Goal: Transaction & Acquisition: Purchase product/service

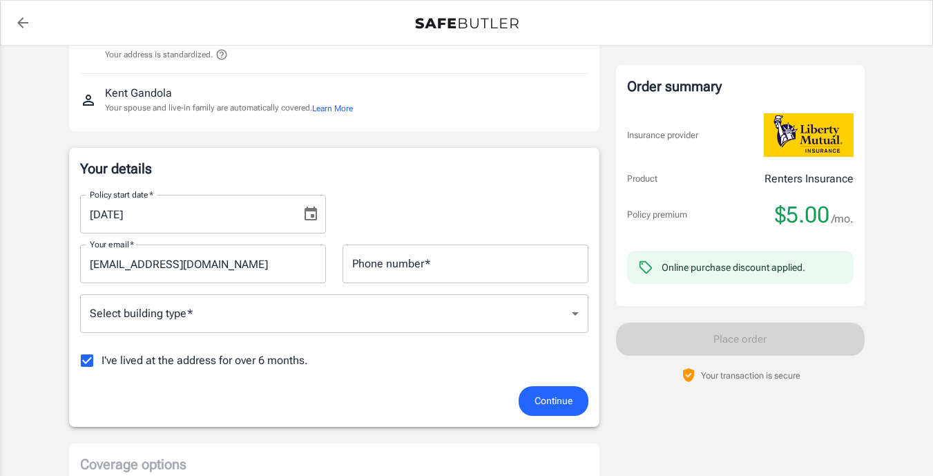
scroll to position [130, 0]
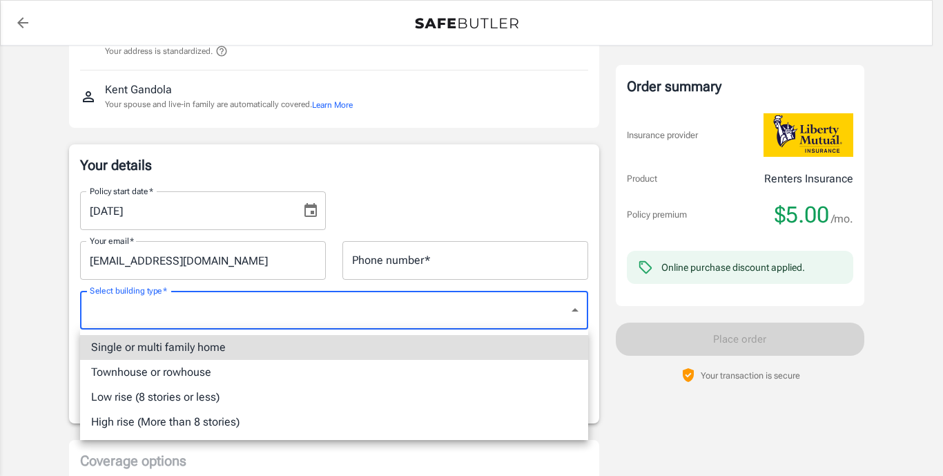
click at [205, 395] on li "Low rise (8 stories or less)" at bounding box center [334, 397] width 508 height 25
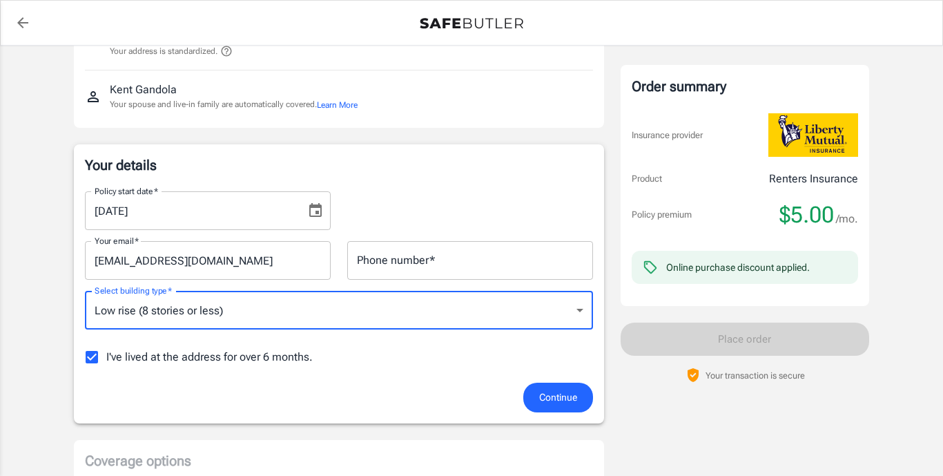
type input "lowrise"
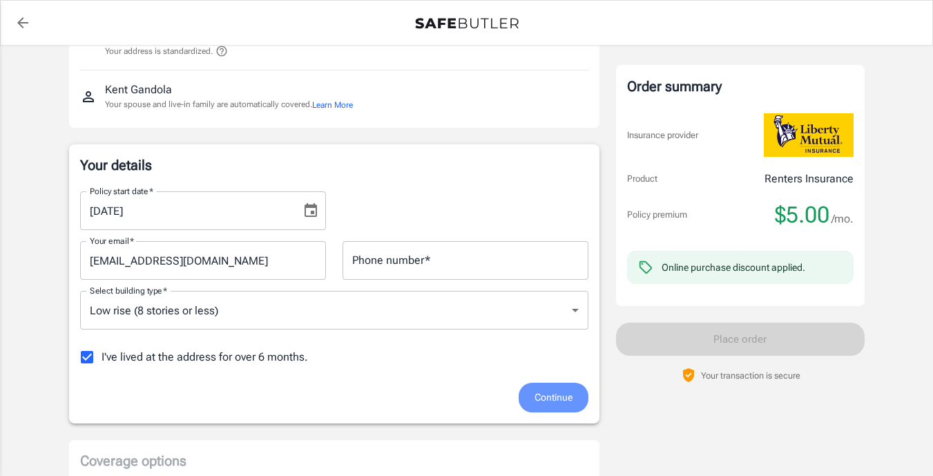
click at [567, 400] on span "Continue" at bounding box center [553, 397] width 38 height 17
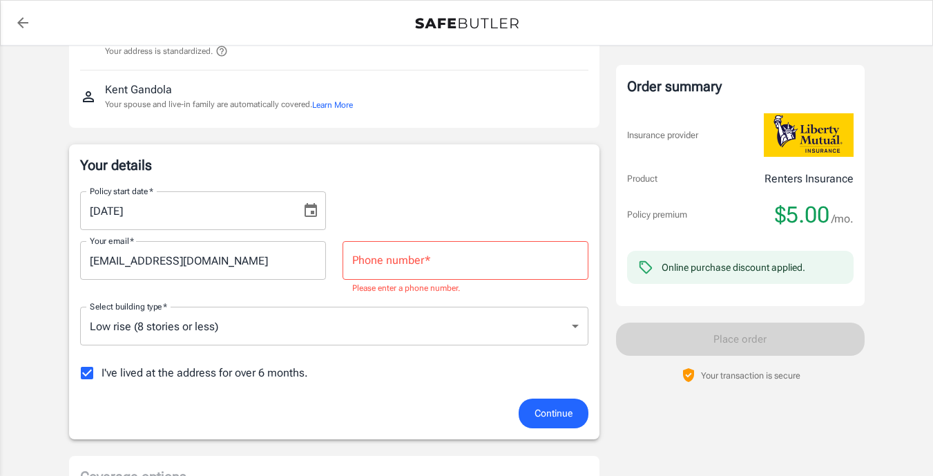
scroll to position [153, 0]
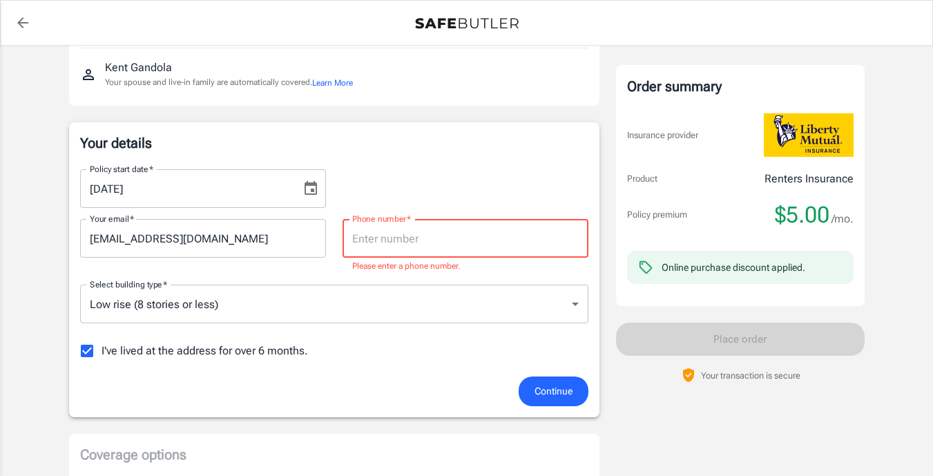
click at [419, 240] on input "Phone number   *" at bounding box center [465, 238] width 246 height 39
type input "8589997960"
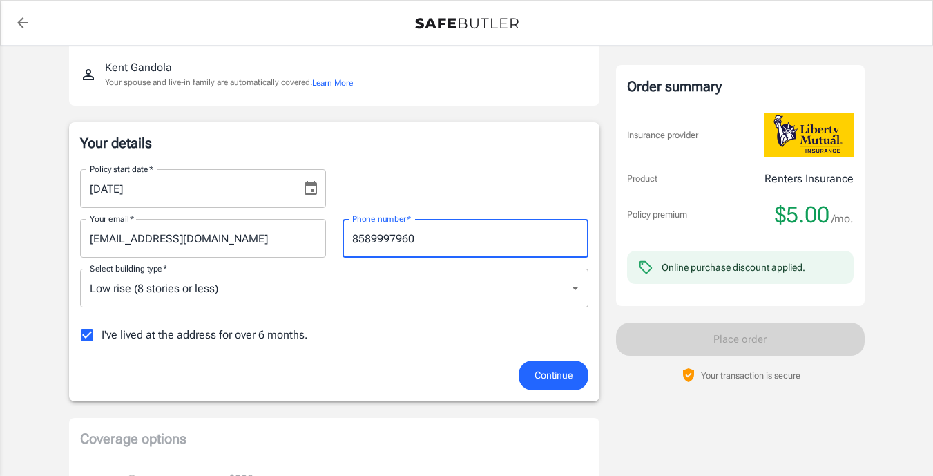
click at [217, 239] on input "r_gandola@yahoo.com" at bounding box center [203, 238] width 246 height 39
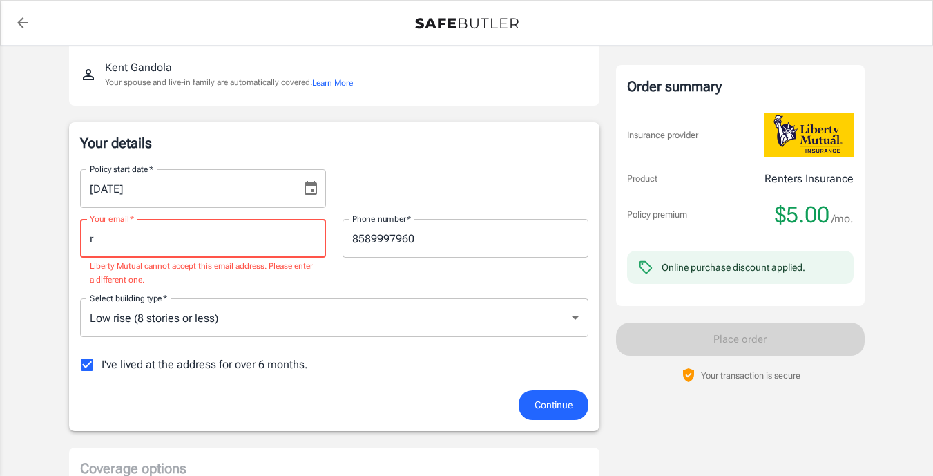
type input "r_gandola@yahoo.com"
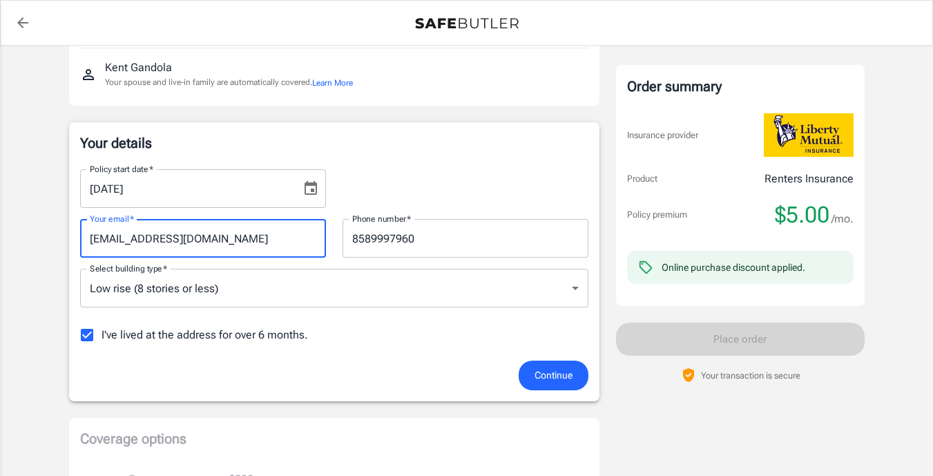
click at [84, 335] on input "I've lived at the address for over 6 months." at bounding box center [86, 334] width 29 height 29
checkbox input "false"
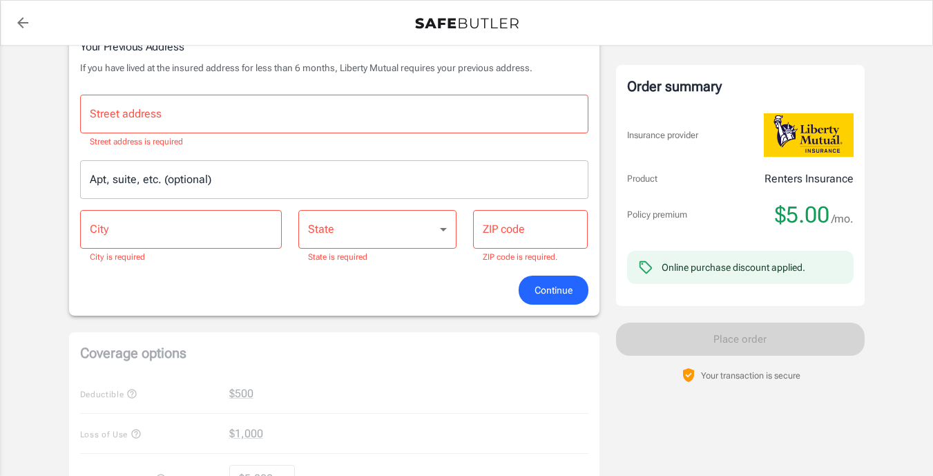
scroll to position [476, 0]
click at [166, 119] on input "Street address" at bounding box center [334, 113] width 496 height 26
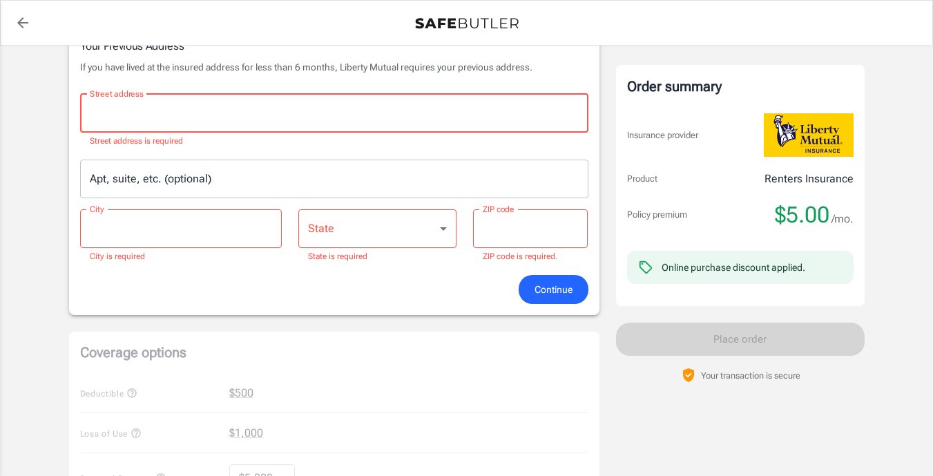
type input "13146 Sea Knoll Ct"
type input "San Diego"
type input "92130"
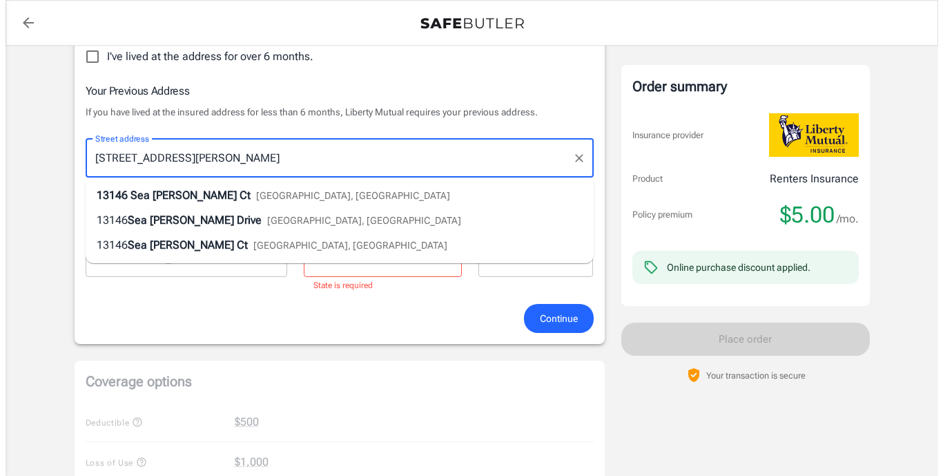
scroll to position [425, 0]
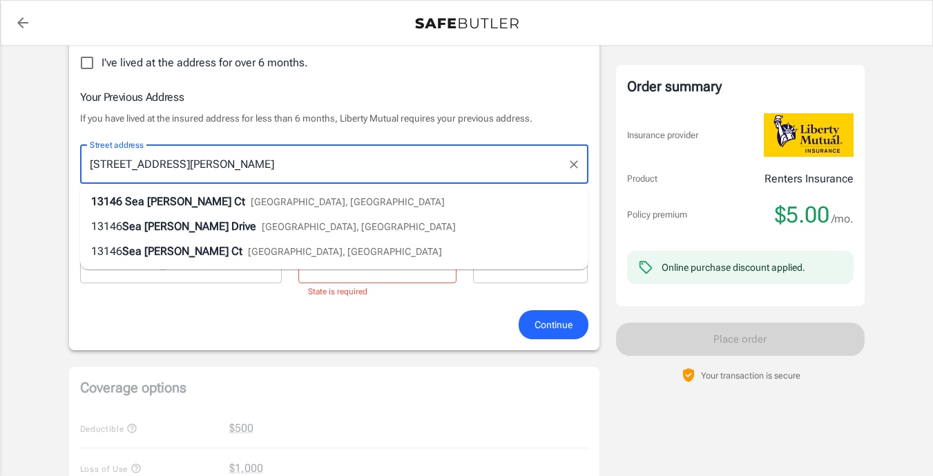
click at [360, 273] on select "Alabama Alaska Arizona Arkansas California Colorado Connecticut Delaware Distri…" at bounding box center [377, 263] width 158 height 39
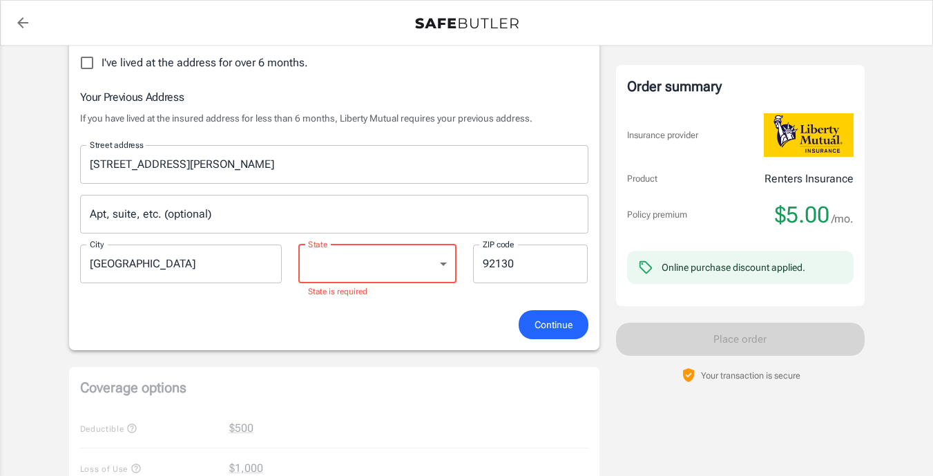
select select "CA"
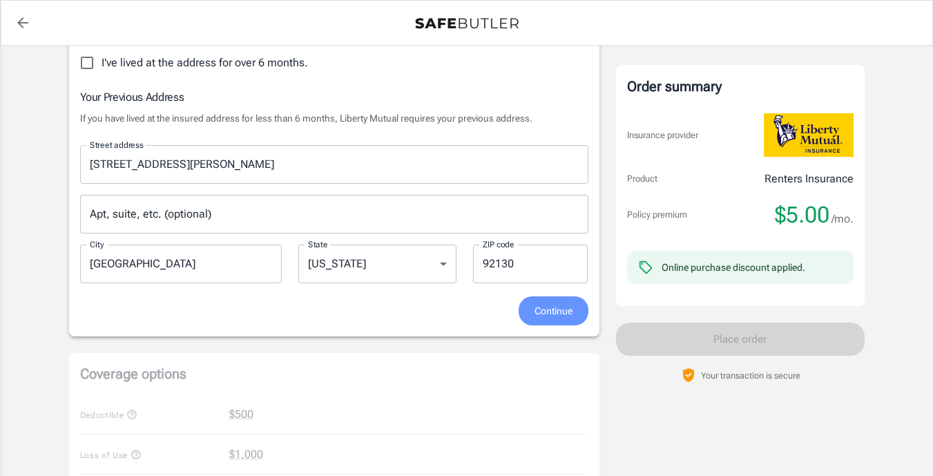
click at [545, 308] on span "Continue" at bounding box center [553, 310] width 38 height 17
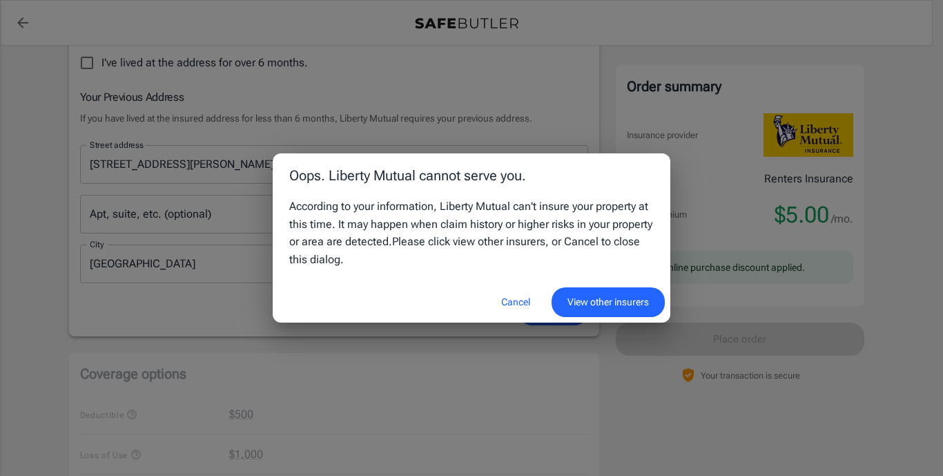
click at [583, 302] on button "View other insurers" at bounding box center [608, 302] width 113 height 30
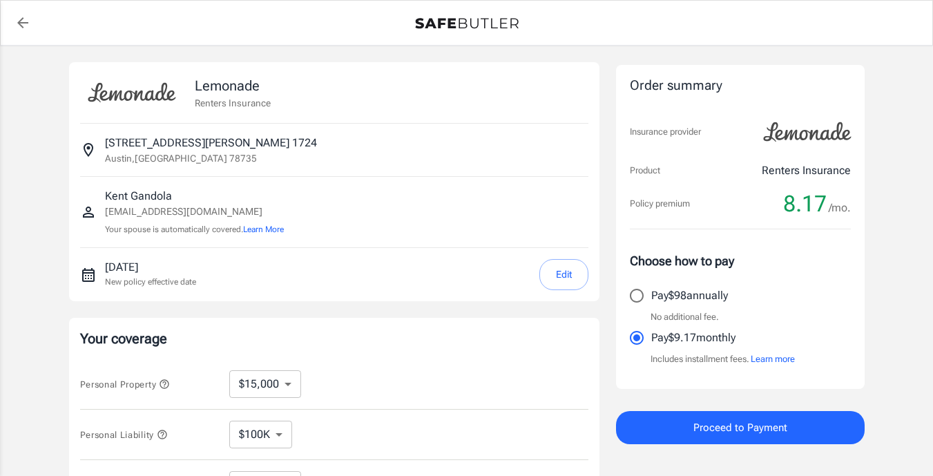
select select "15000"
select select "500"
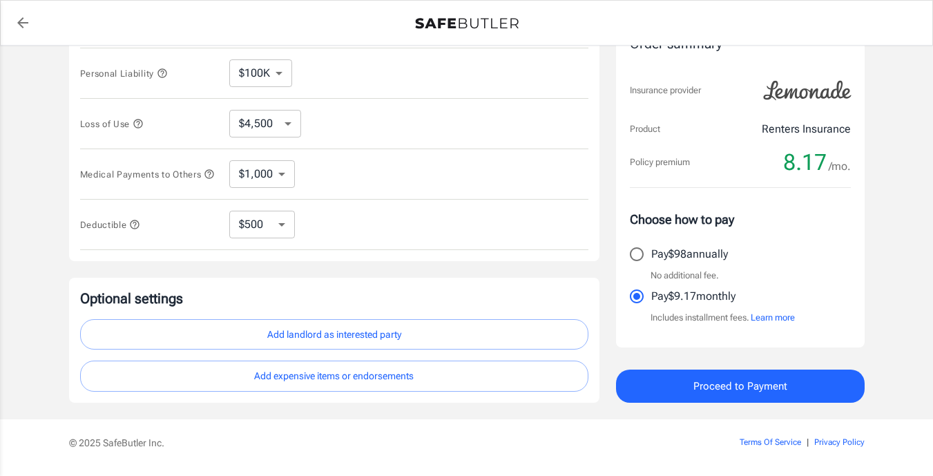
scroll to position [362, 0]
click at [394, 333] on button "Add landlord as interested party" at bounding box center [334, 333] width 508 height 31
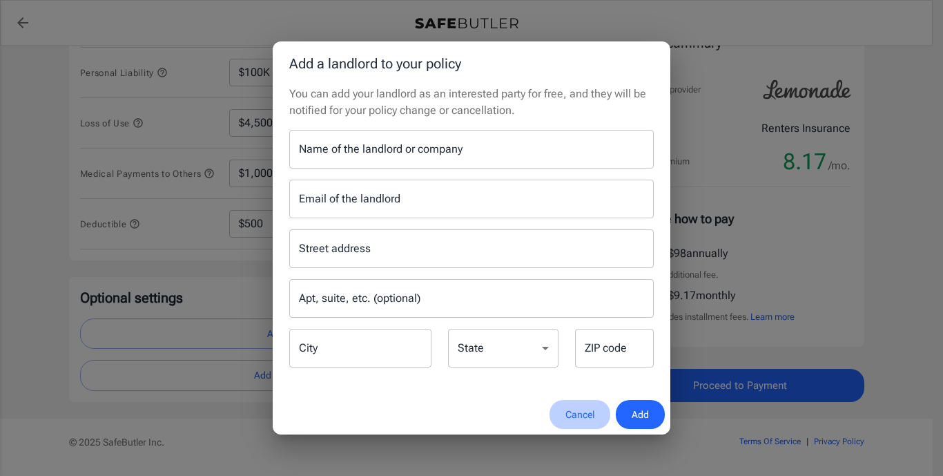
click at [578, 409] on button "Cancel" at bounding box center [579, 415] width 61 height 30
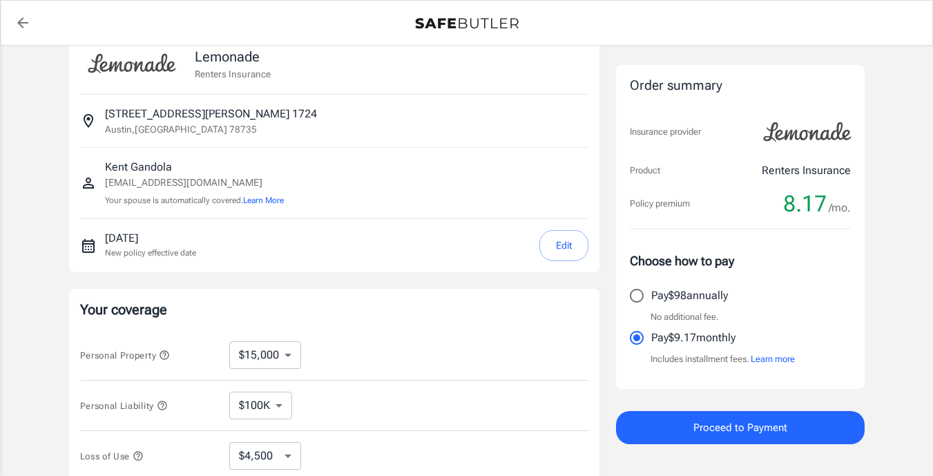
scroll to position [0, 0]
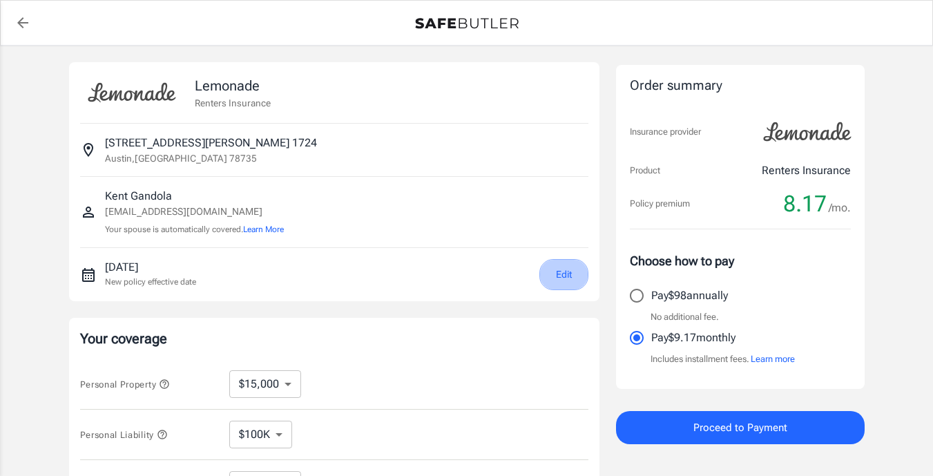
click at [556, 265] on button "Edit" at bounding box center [563, 274] width 49 height 31
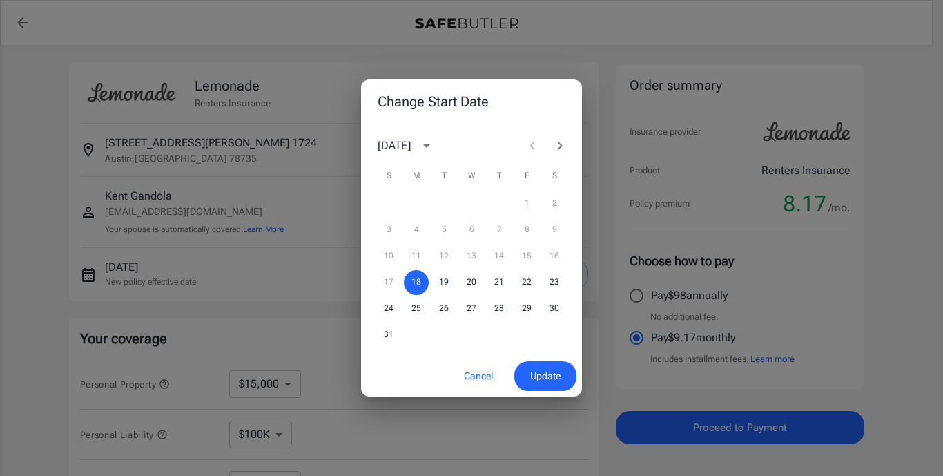
click at [556, 142] on icon "Next month" at bounding box center [560, 145] width 17 height 17
click at [523, 198] on button "3" at bounding box center [526, 203] width 25 height 25
click at [542, 373] on span "Update" at bounding box center [545, 375] width 30 height 17
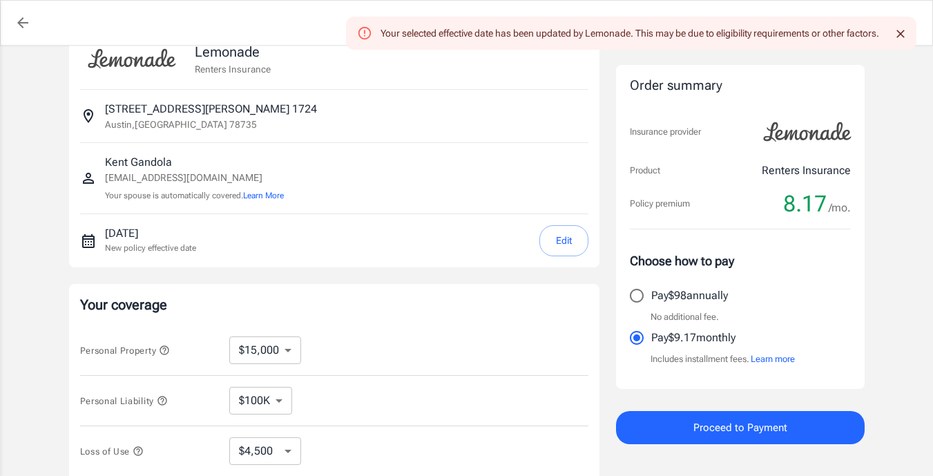
scroll to position [37, 0]
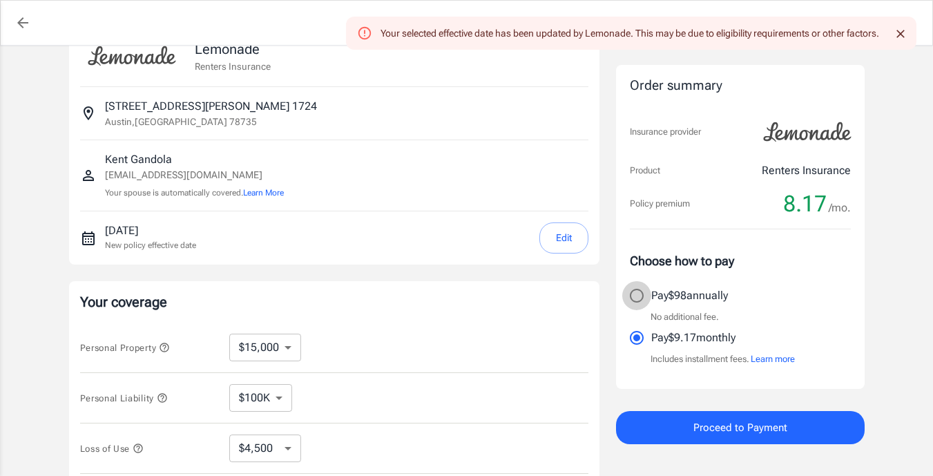
click at [632, 297] on input "Pay $98 annually" at bounding box center [636, 295] width 29 height 29
radio input "true"
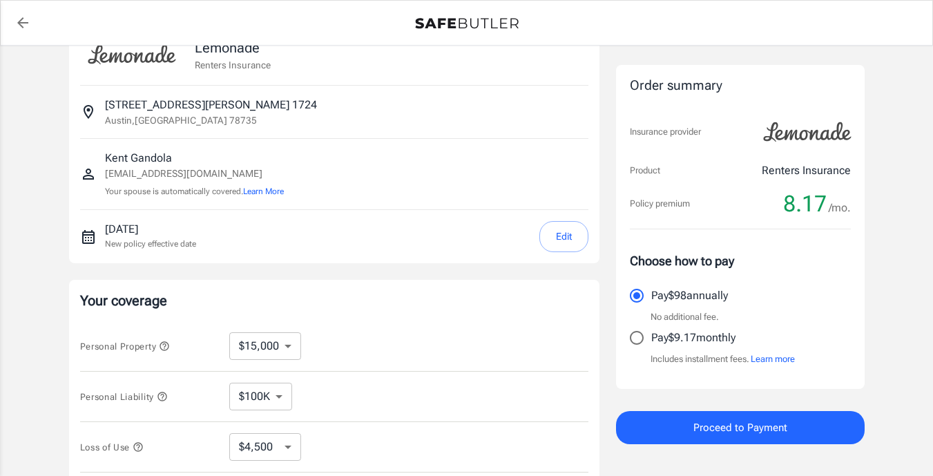
scroll to position [0, 0]
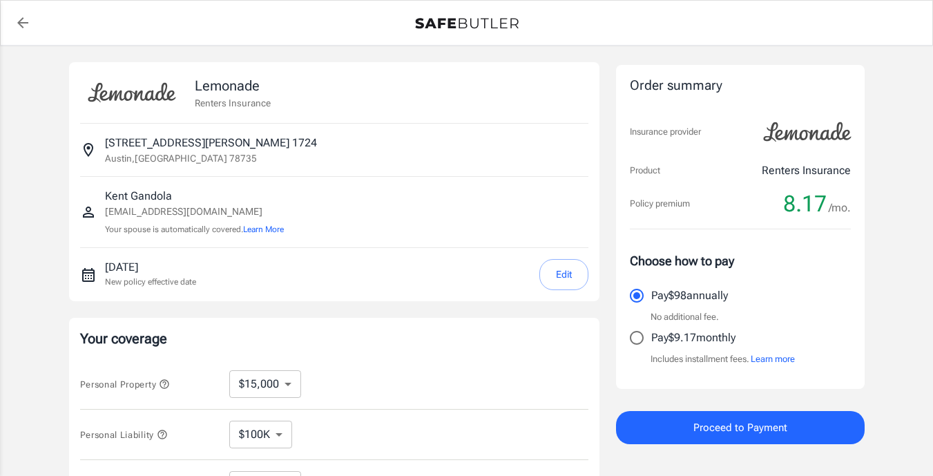
click at [574, 273] on button "Edit" at bounding box center [563, 274] width 49 height 31
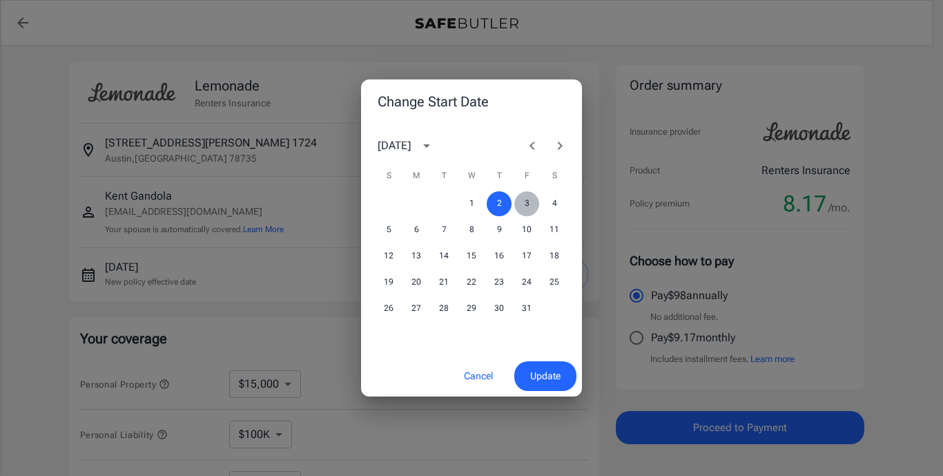
click at [535, 201] on button "3" at bounding box center [526, 203] width 25 height 25
click at [555, 373] on span "Update" at bounding box center [545, 375] width 30 height 17
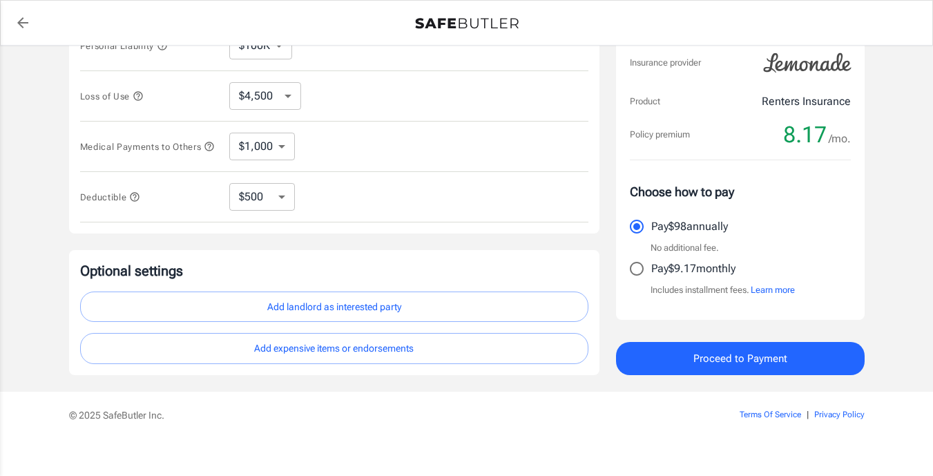
scroll to position [401, 0]
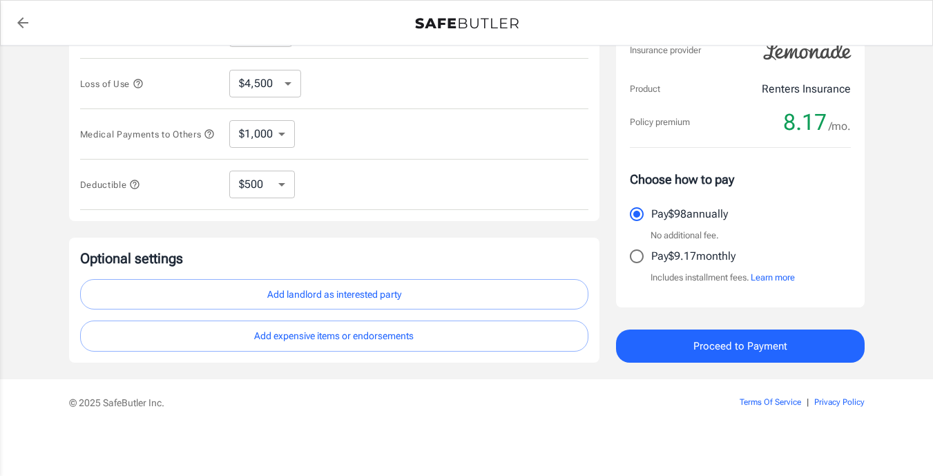
click at [390, 288] on button "Add landlord as interested party" at bounding box center [334, 294] width 508 height 31
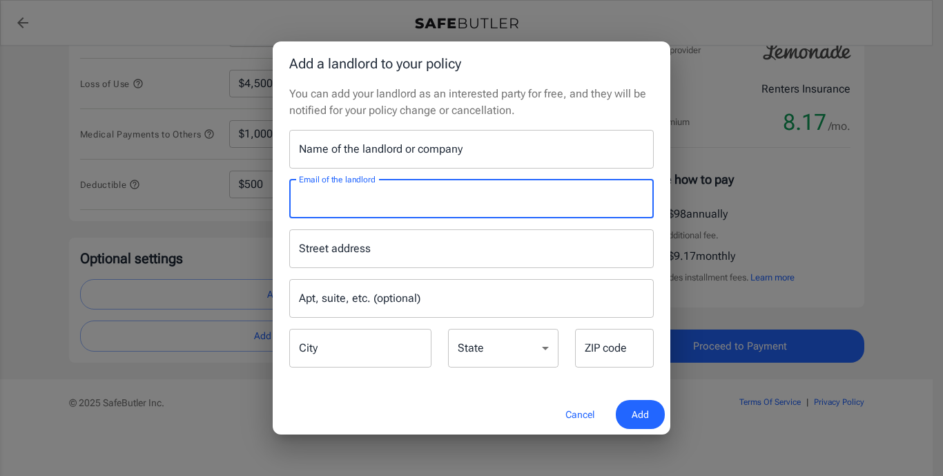
click at [436, 195] on input "Email of the landlord" at bounding box center [471, 198] width 364 height 39
click at [414, 199] on input "Email of the landlord" at bounding box center [471, 198] width 364 height 39
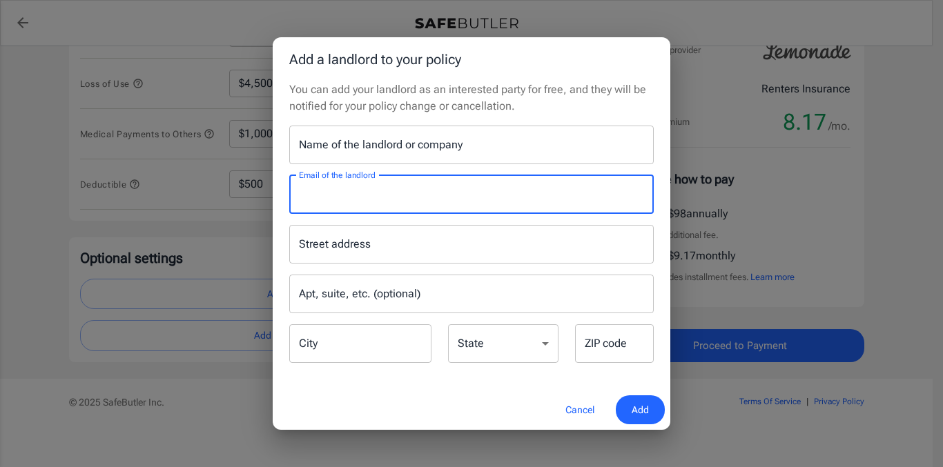
paste input "[EMAIL_ADDRESS][DOMAIN_NAME]"
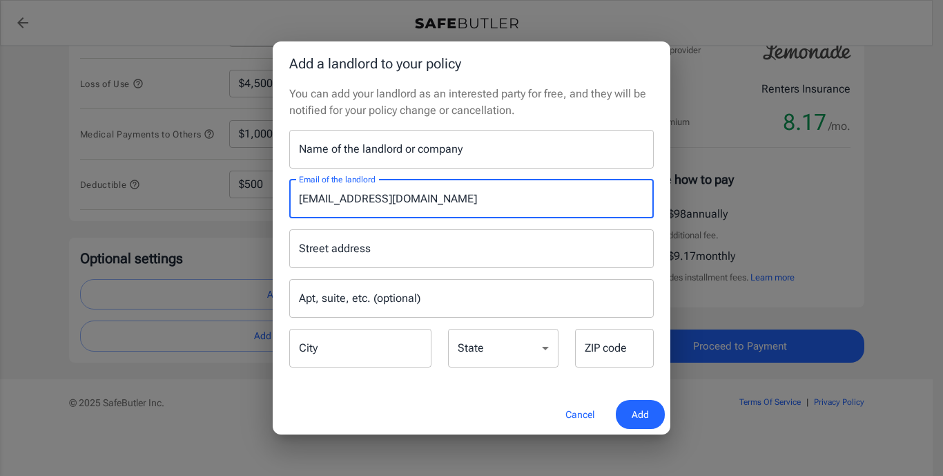
type input "[EMAIL_ADDRESS][DOMAIN_NAME]"
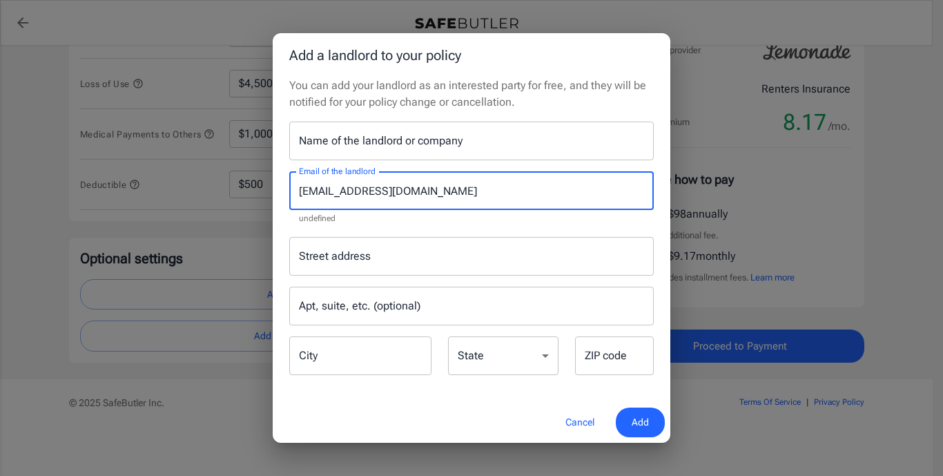
click at [367, 148] on div "Name of the landlord or company Name of the landlord or company" at bounding box center [471, 140] width 364 height 39
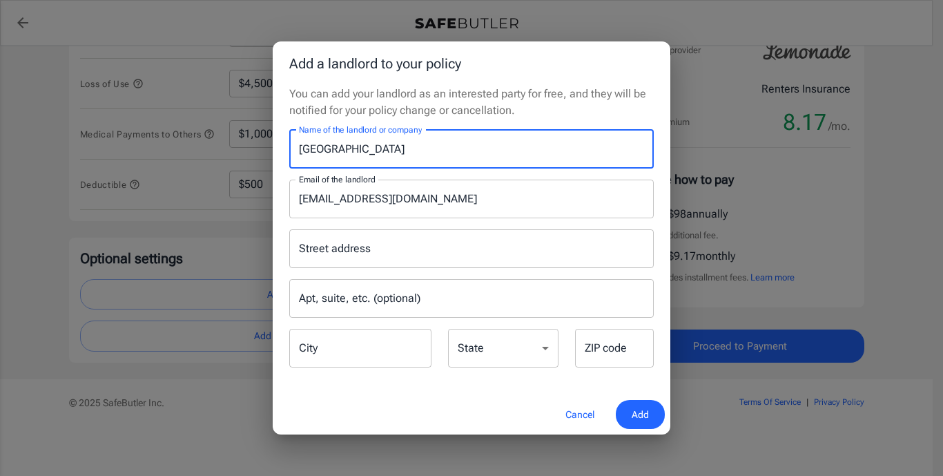
type input "[GEOGRAPHIC_DATA]"
click at [363, 251] on input "Street address" at bounding box center [471, 248] width 352 height 26
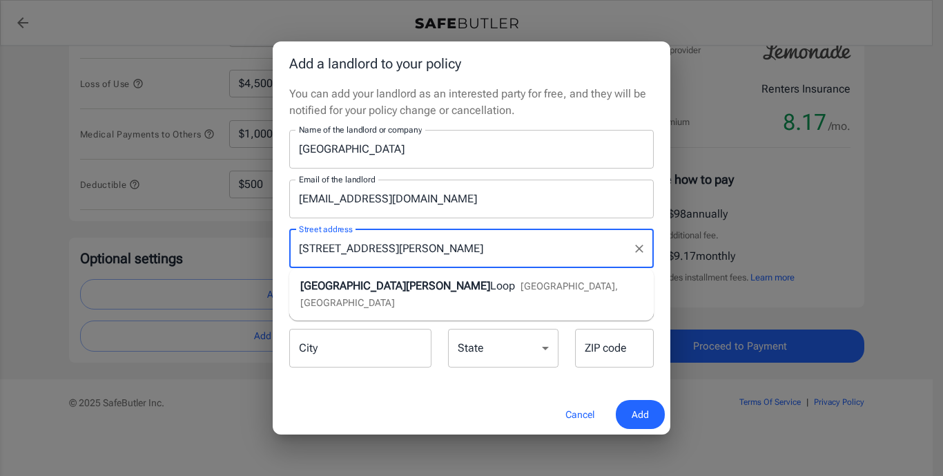
click at [378, 286] on span "[GEOGRAPHIC_DATA][PERSON_NAME]" at bounding box center [395, 285] width 190 height 13
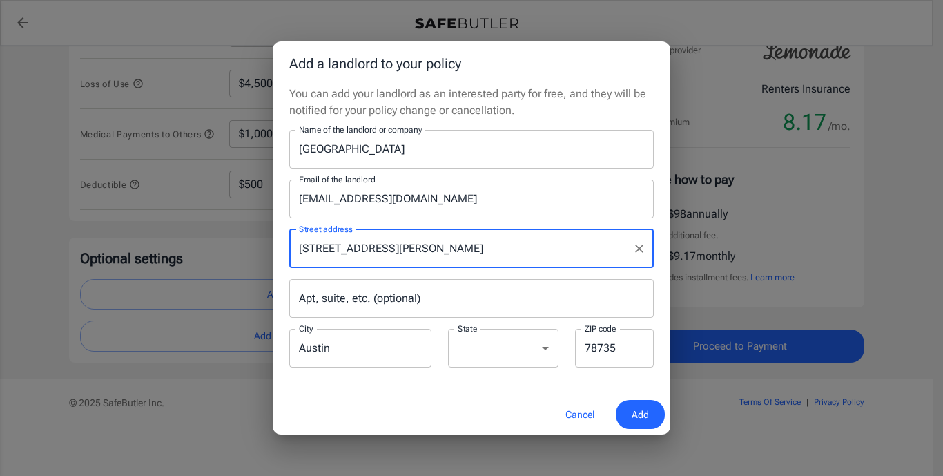
type input "[STREET_ADDRESS][PERSON_NAME]"
type input "Austin"
select select "[GEOGRAPHIC_DATA]"
type input "78735"
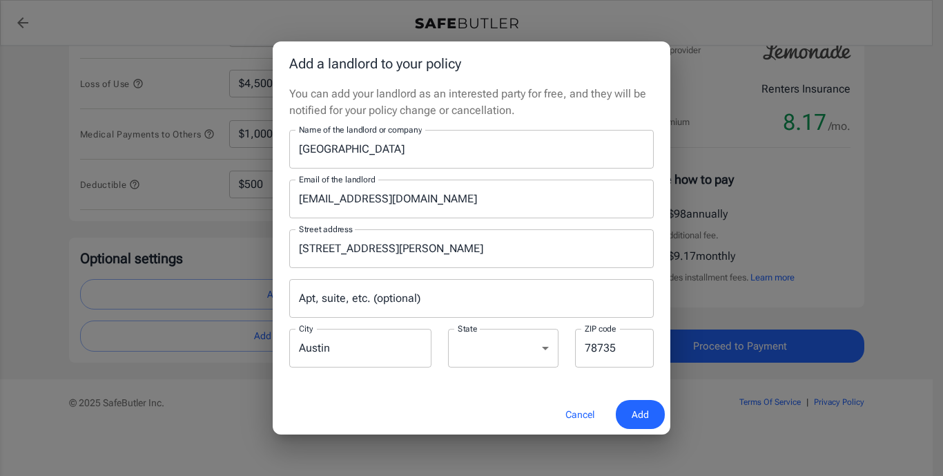
click at [435, 301] on input "Apt, suite, etc. (optional)" at bounding box center [471, 298] width 364 height 39
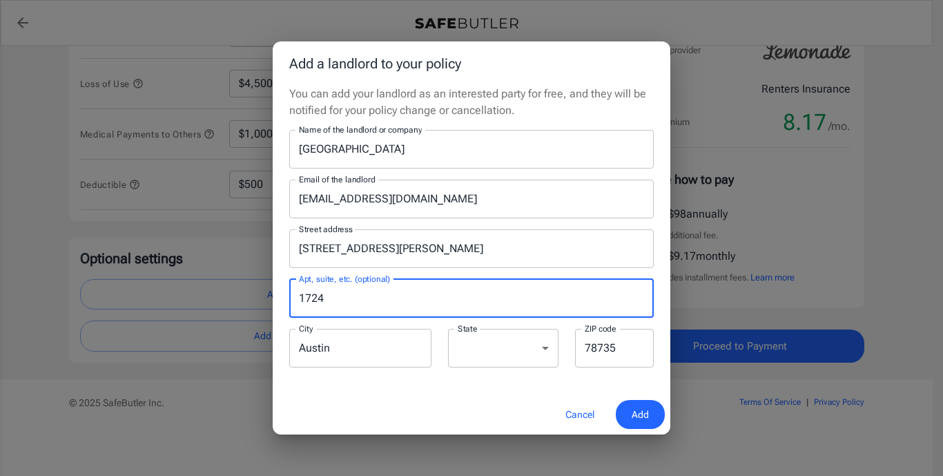
type input "1724"
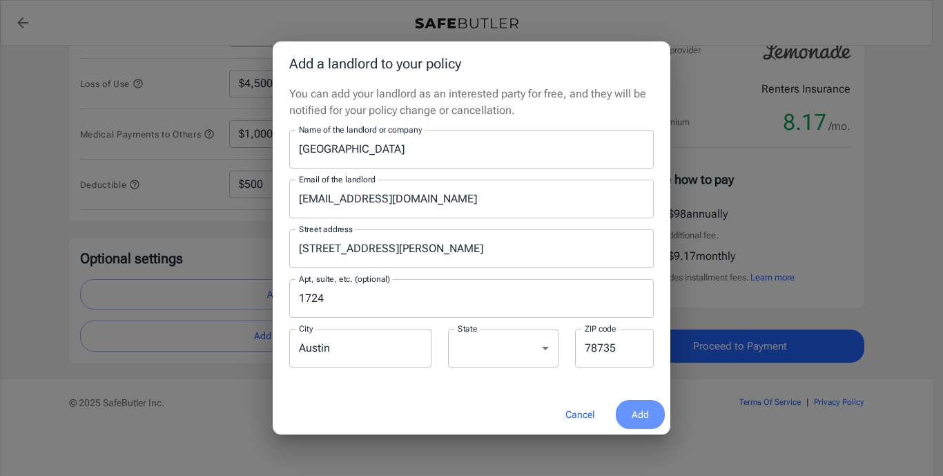
click at [639, 408] on span "Add" at bounding box center [640, 414] width 17 height 17
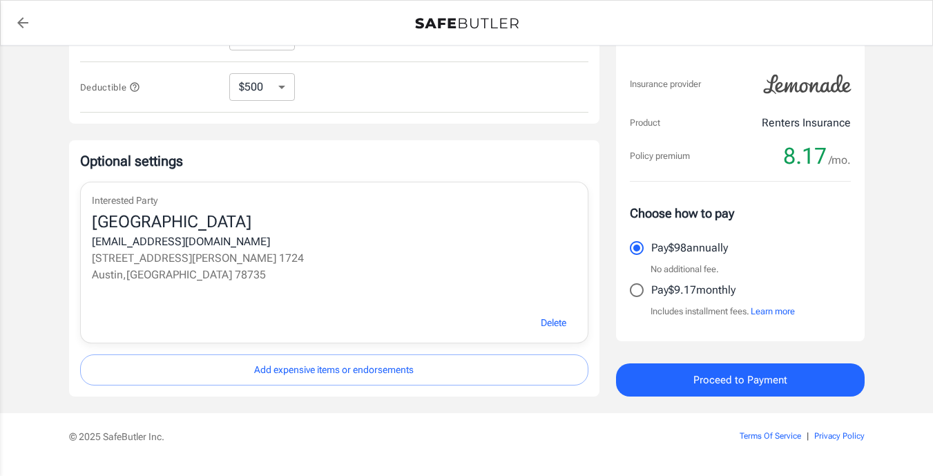
scroll to position [496, 0]
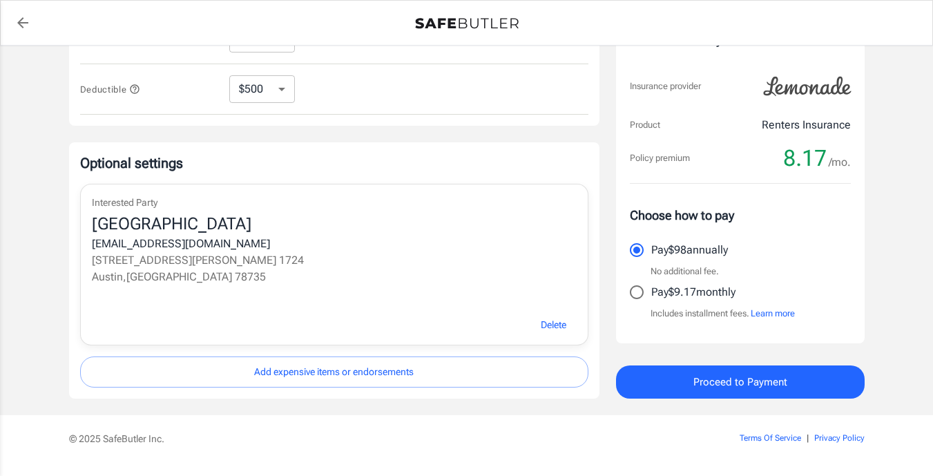
click at [280, 89] on select "$250 $500 $1,000 $2,500" at bounding box center [262, 89] width 66 height 28
select select "1000"
click at [285, 84] on select "$250 $500 $1,000 $2,500" at bounding box center [262, 89] width 66 height 28
select select "2500"
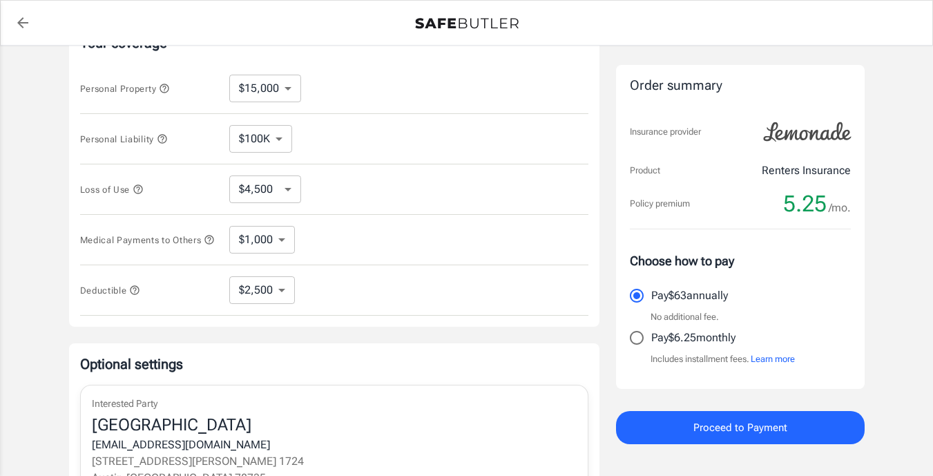
scroll to position [295, 0]
click at [282, 137] on select "$100K $200K $300K $400K $500K" at bounding box center [260, 140] width 63 height 28
click at [277, 290] on select "$250 $500 $1,000 $2,500" at bounding box center [262, 291] width 66 height 28
select select "500"
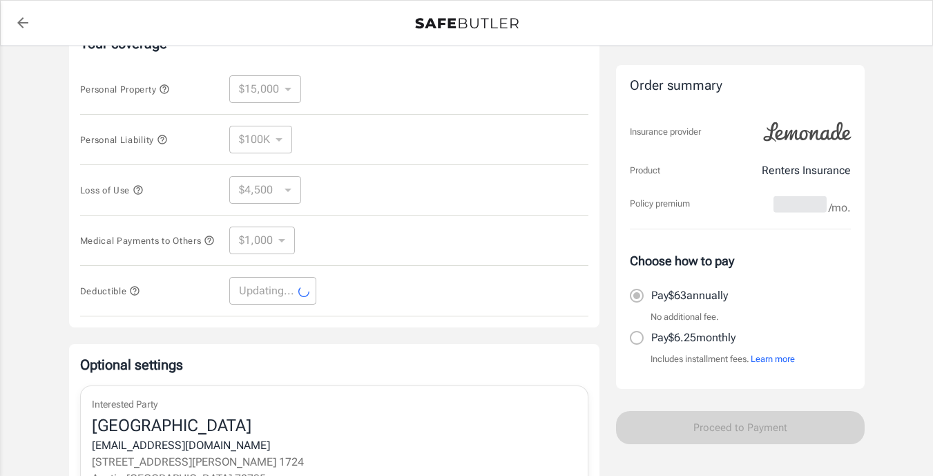
select select "500"
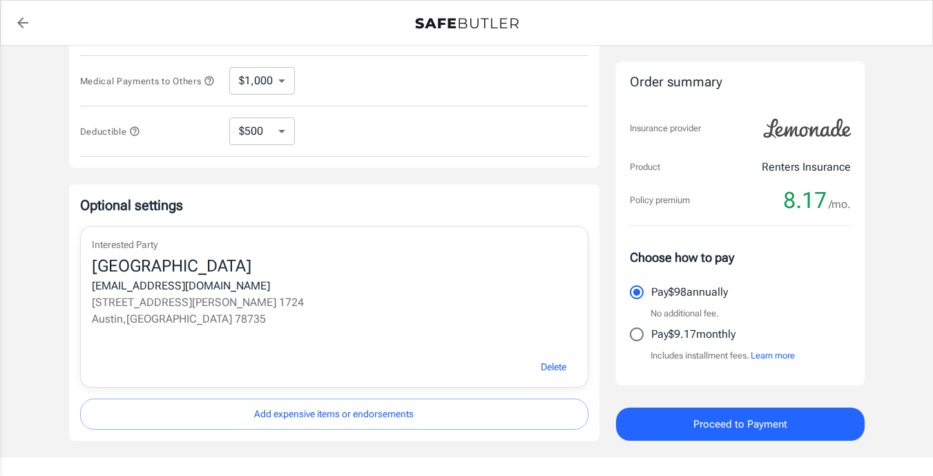
scroll to position [456, 0]
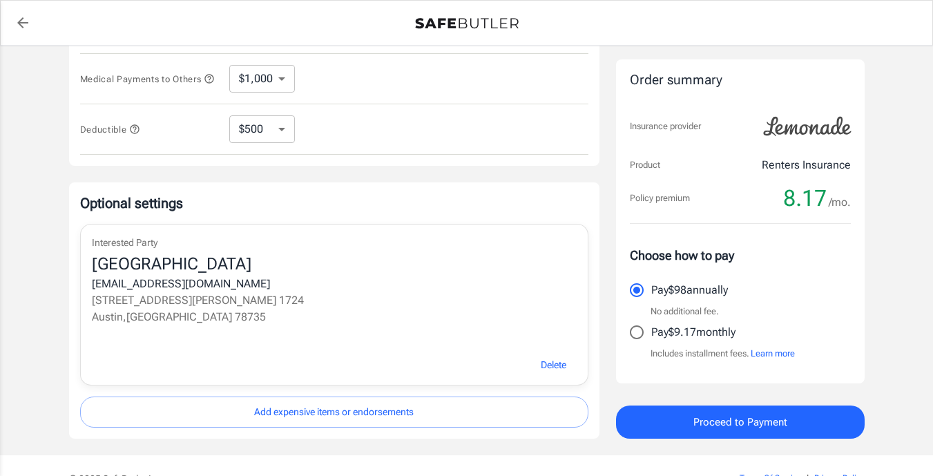
click at [228, 283] on div "[EMAIL_ADDRESS][DOMAIN_NAME]" at bounding box center [334, 283] width 485 height 17
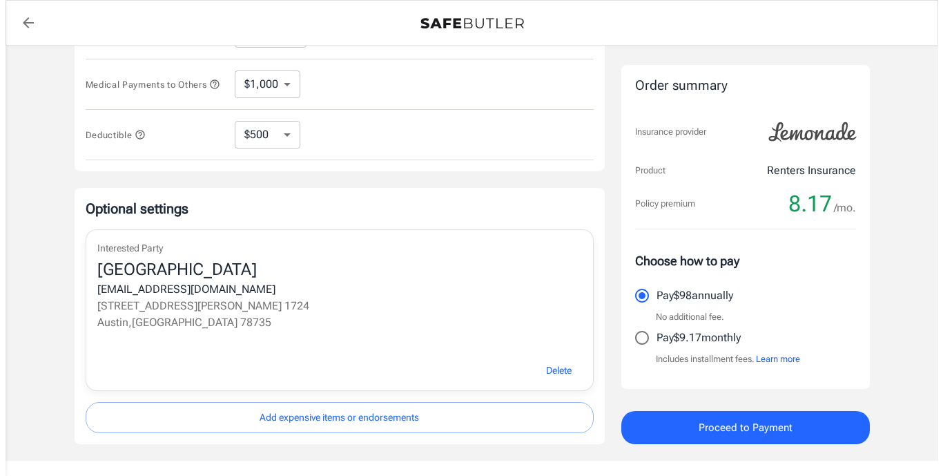
scroll to position [450, 0]
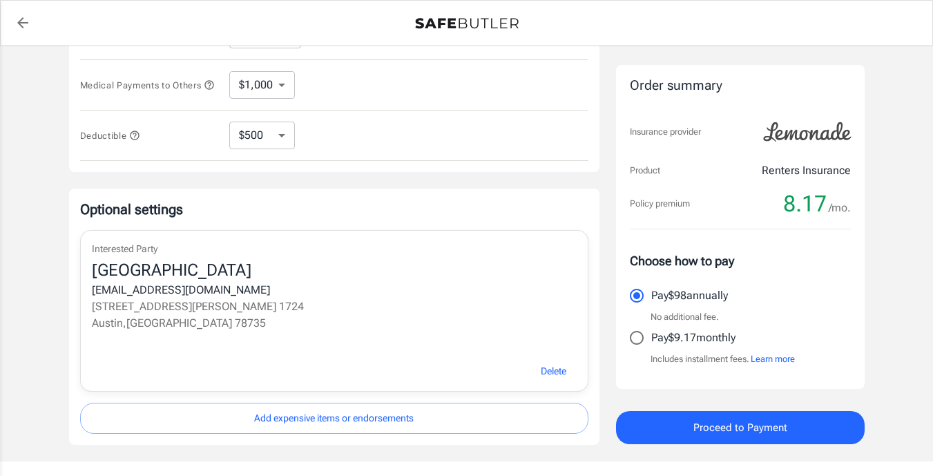
click at [699, 429] on span "Proceed to Payment" at bounding box center [740, 427] width 94 height 18
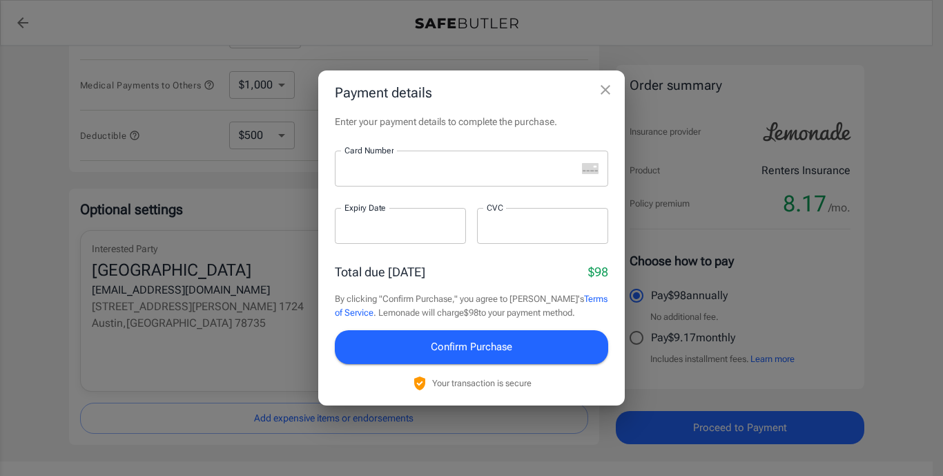
click at [426, 162] on iframe at bounding box center [460, 168] width 232 height 13
click at [444, 346] on span "Confirm Purchase" at bounding box center [471, 347] width 81 height 18
